Goal: Task Accomplishment & Management: Manage account settings

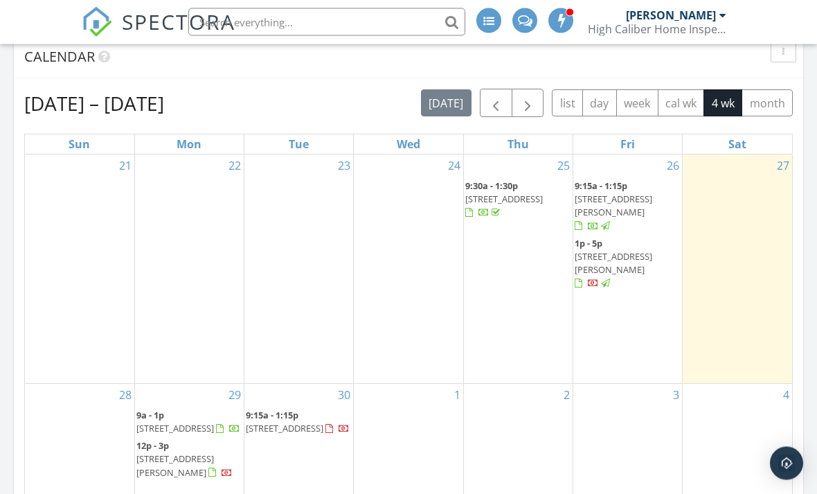
scroll to position [683, 0]
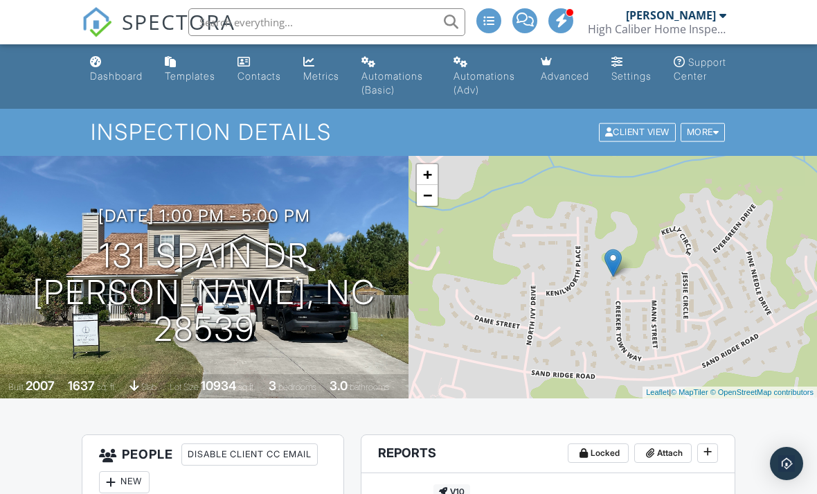
click at [609, 452] on span "Locked" at bounding box center [605, 453] width 29 height 14
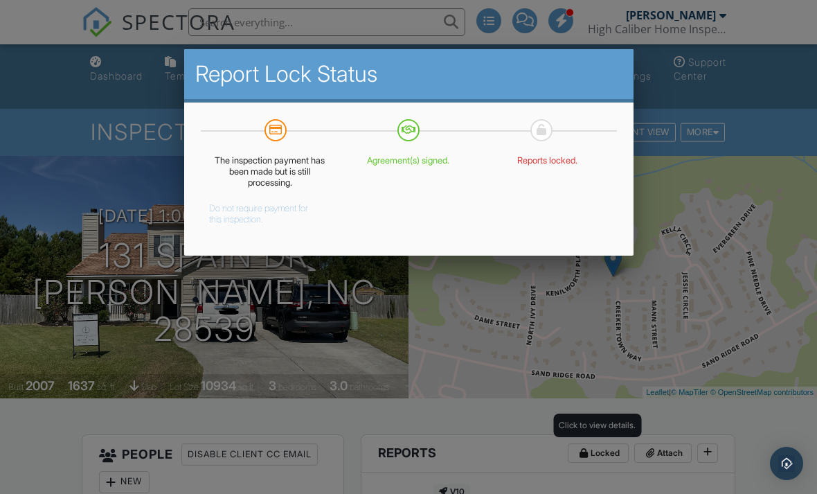
click at [240, 213] on button "Do not require payment for this inspection." at bounding box center [259, 211] width 101 height 28
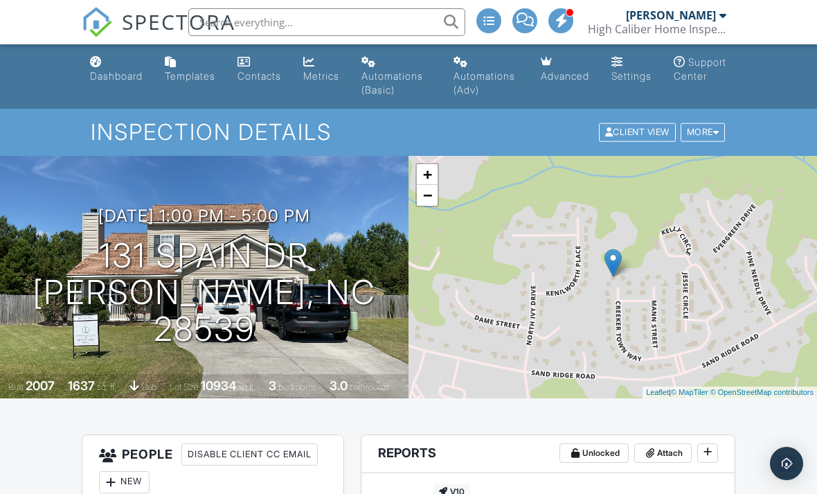
click at [111, 30] on img at bounding box center [97, 22] width 30 height 30
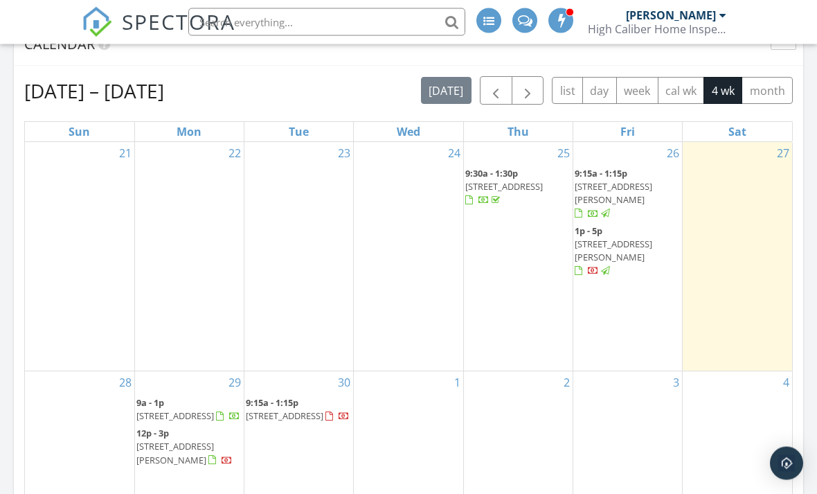
scroll to position [653, 0]
